Goal: Information Seeking & Learning: Learn about a topic

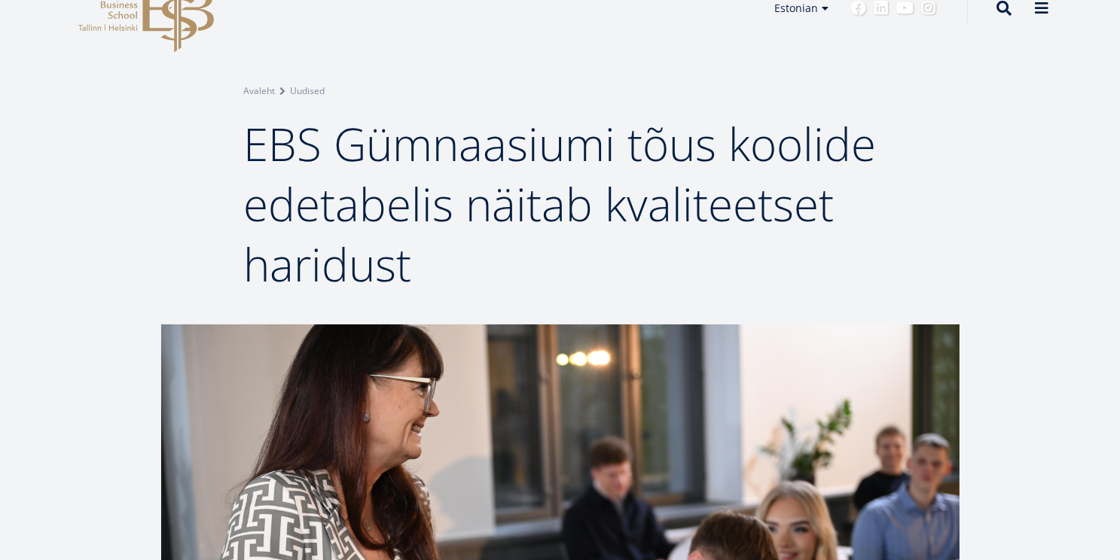
scroll to position [29, 0]
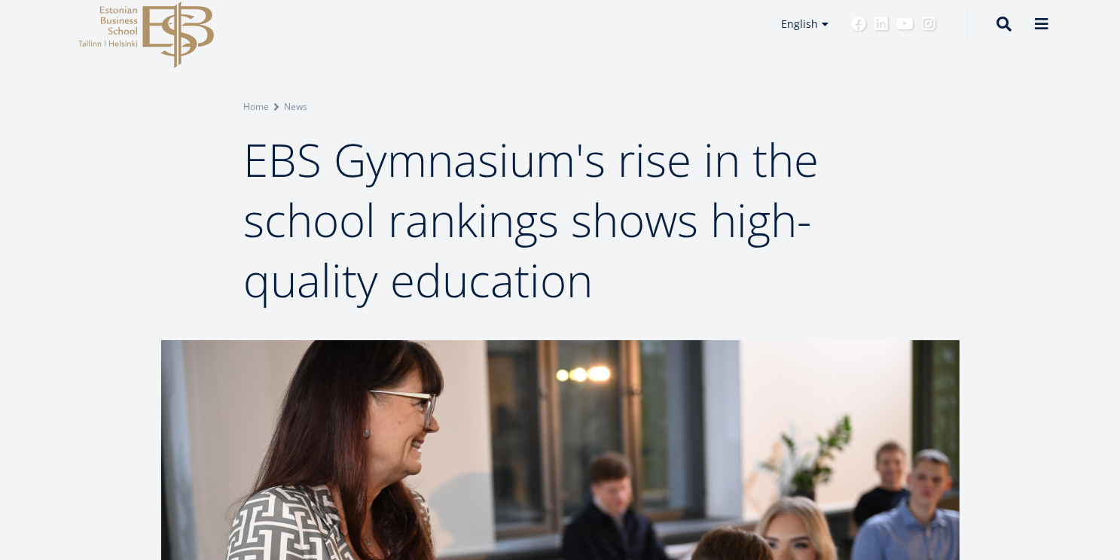
drag, startPoint x: 1017, startPoint y: 142, endPoint x: 111, endPoint y: 245, distance: 911.1
click at [111, 245] on div "Breadcrumb Home News EBS Gymnasium's rise in the school rankings shows high-qua…" at bounding box center [560, 155] width 1120 height 369
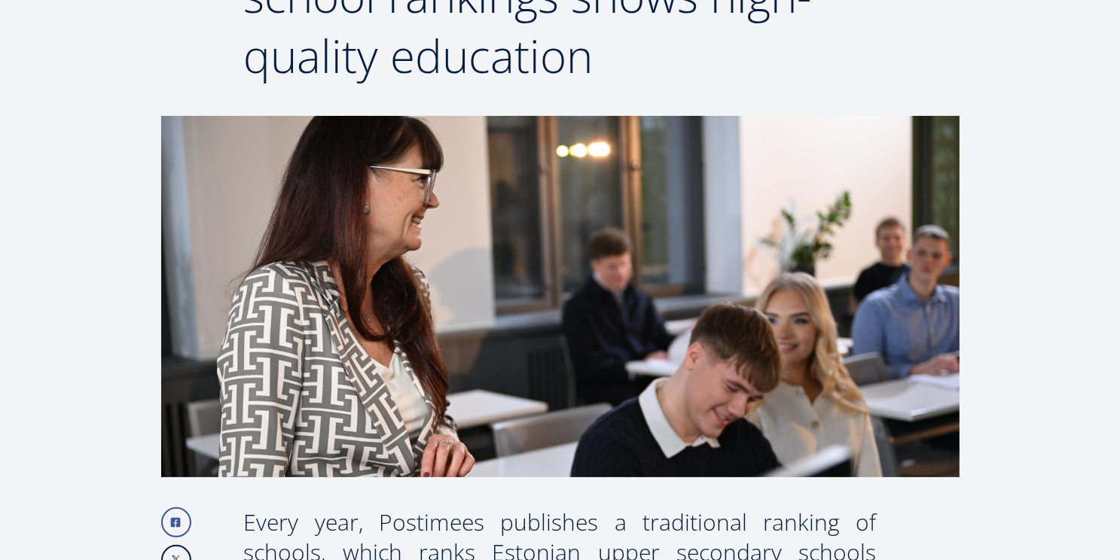
scroll to position [142, 0]
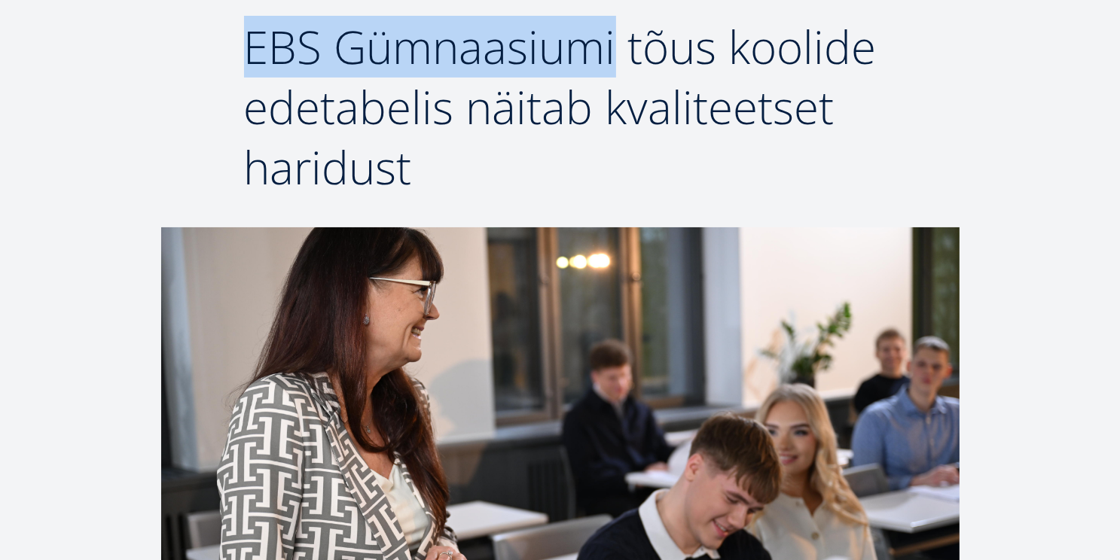
drag, startPoint x: 617, startPoint y: 47, endPoint x: 226, endPoint y: 71, distance: 391.5
click at [226, 71] on div "Breadcrumb Avaleht Uudised EBS Gümnaasiumi tõus koolide edetabelis näitab kvali…" at bounding box center [560, 91] width 753 height 211
drag, startPoint x: 226, startPoint y: 71, endPoint x: 468, endPoint y: 41, distance: 243.5
copy span "EBS Gümnaasiumi"
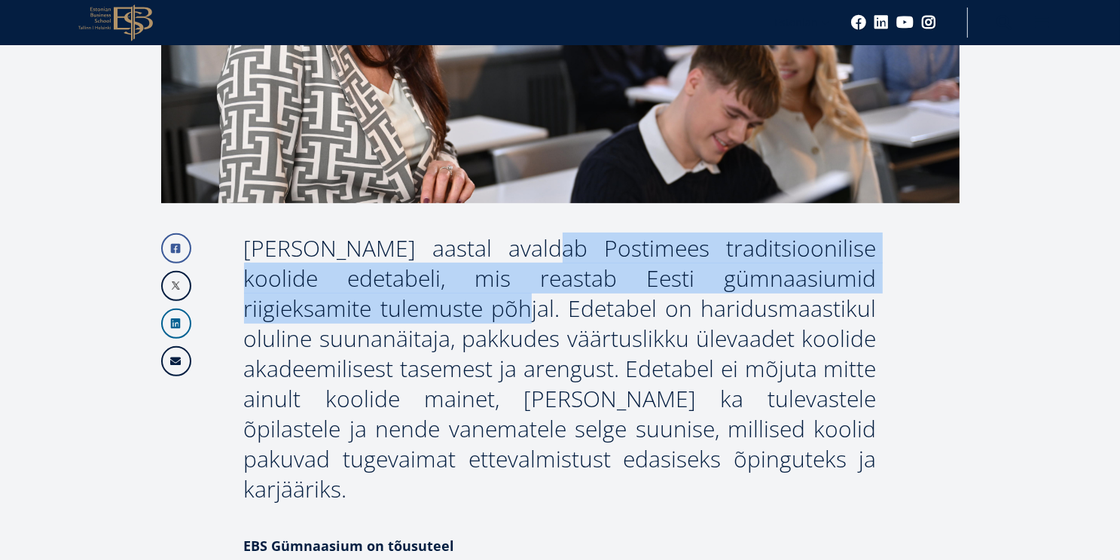
drag, startPoint x: 431, startPoint y: 247, endPoint x: 305, endPoint y: 310, distance: 141.4
click at [305, 310] on div "[PERSON_NAME] aastal avaldab Postimees traditsioonilise koolide edetabeli, mis …" at bounding box center [560, 368] width 633 height 271
